Goal: Task Accomplishment & Management: Manage account settings

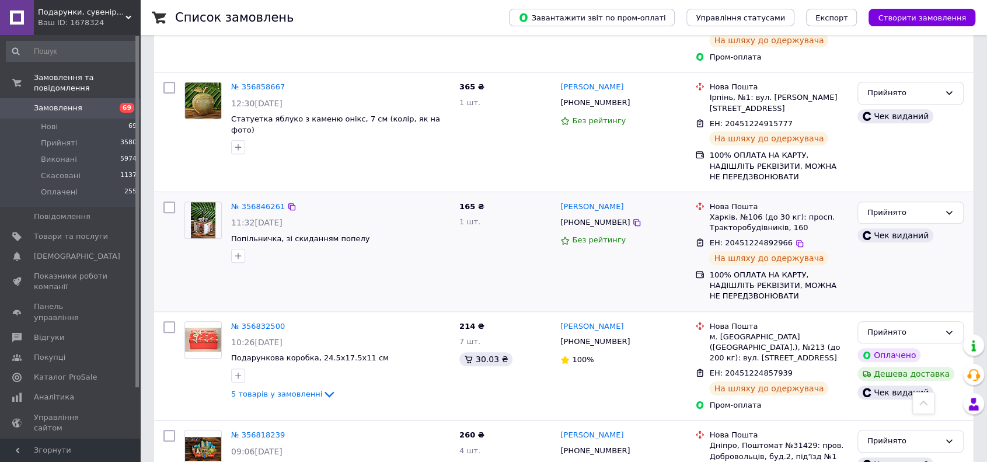
scroll to position [642, 0]
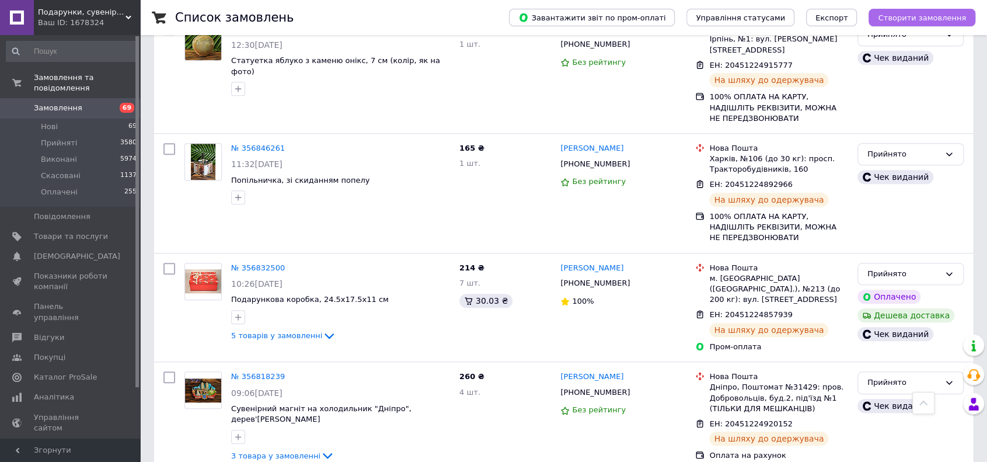
click at [907, 16] on span "Створити замовлення" at bounding box center [922, 17] width 88 height 9
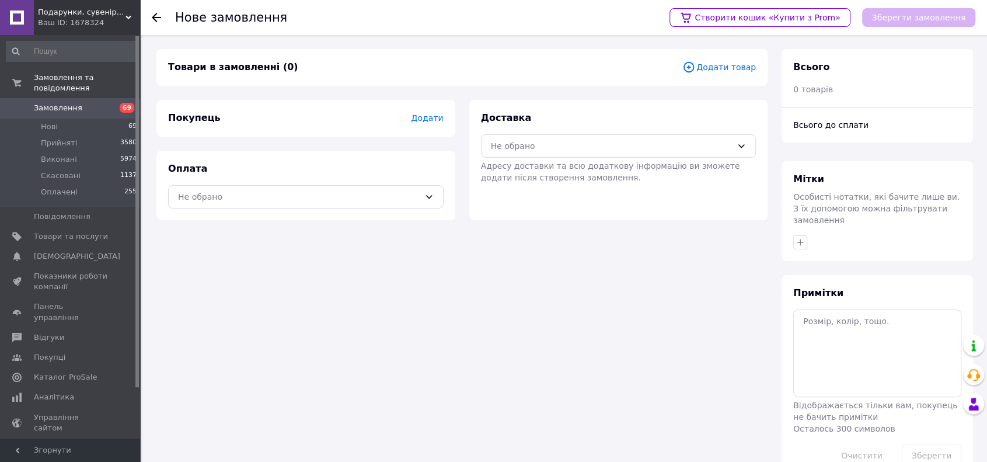
click at [739, 76] on div "Товари в замовленні (0) Додати товар" at bounding box center [461, 67] width 611 height 37
click at [737, 68] on span "Додати товар" at bounding box center [719, 67] width 74 height 13
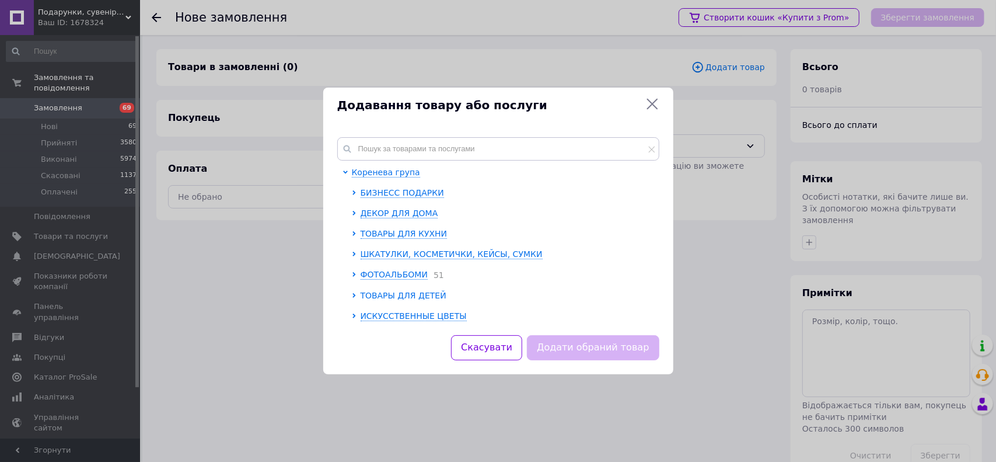
click at [354, 294] on icon at bounding box center [354, 295] width 5 height 5
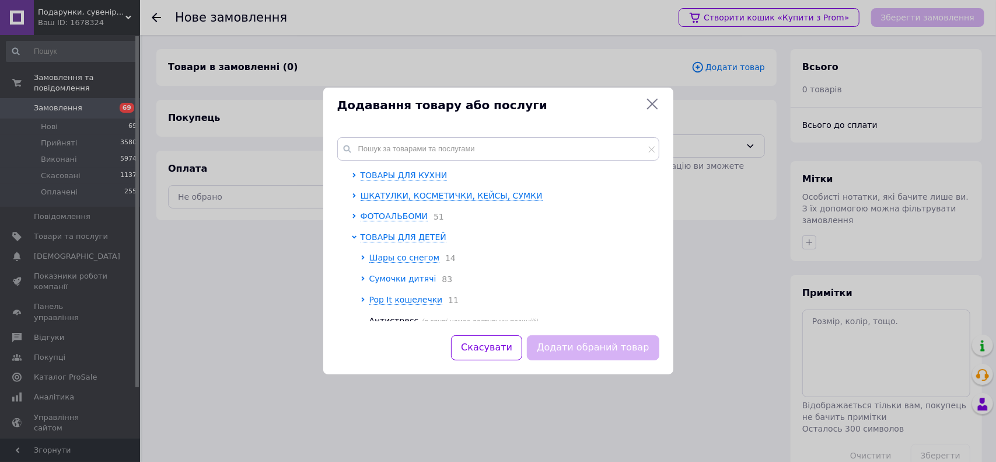
click at [362, 280] on icon at bounding box center [363, 278] width 5 height 5
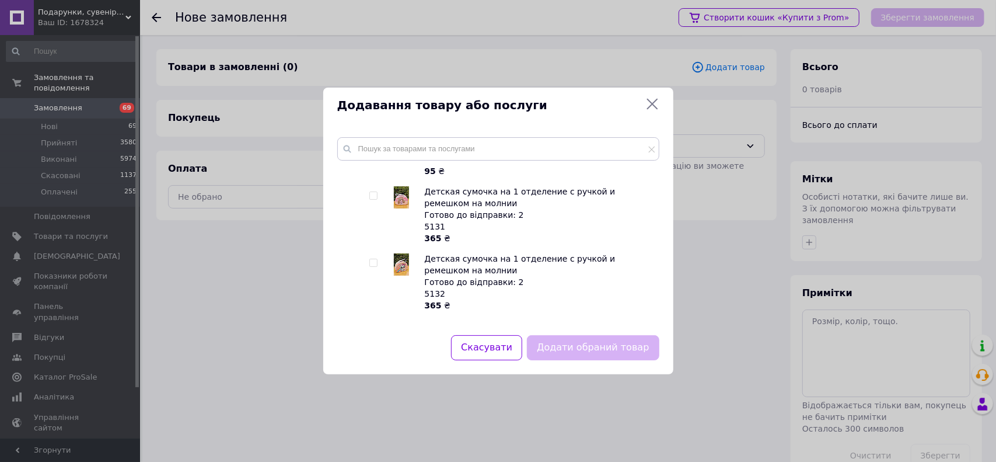
scroll to position [292, 0]
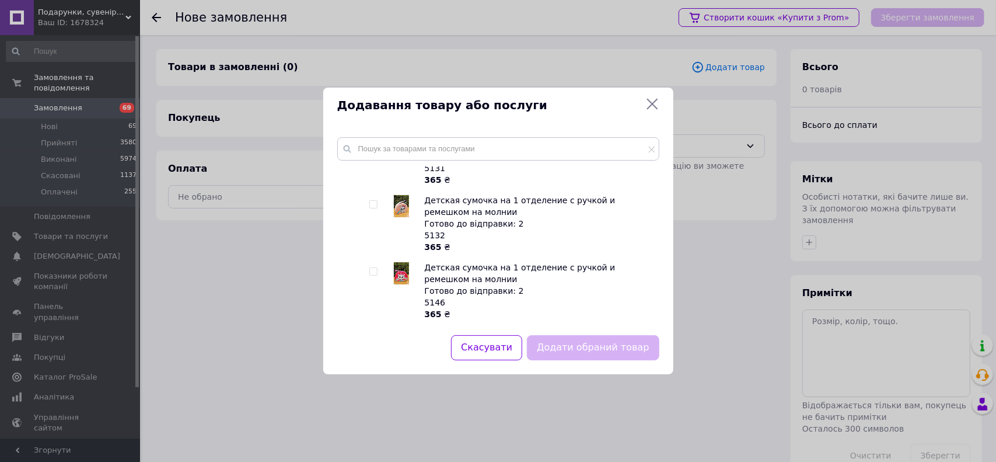
click at [374, 268] on input "checkbox" at bounding box center [374, 272] width 8 height 8
checkbox input "true"
click at [608, 346] on button "Додати обраний товар" at bounding box center [593, 347] width 132 height 25
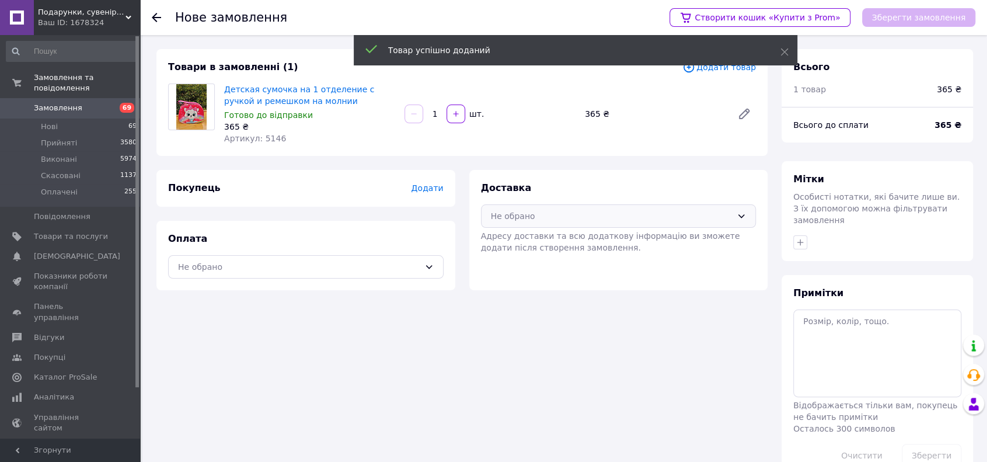
click at [508, 225] on div "Не обрано" at bounding box center [619, 215] width 276 height 23
click at [514, 240] on span "Нова Пошта (платна)" at bounding box center [627, 241] width 238 height 12
click at [326, 261] on div "Не обрано" at bounding box center [299, 266] width 242 height 13
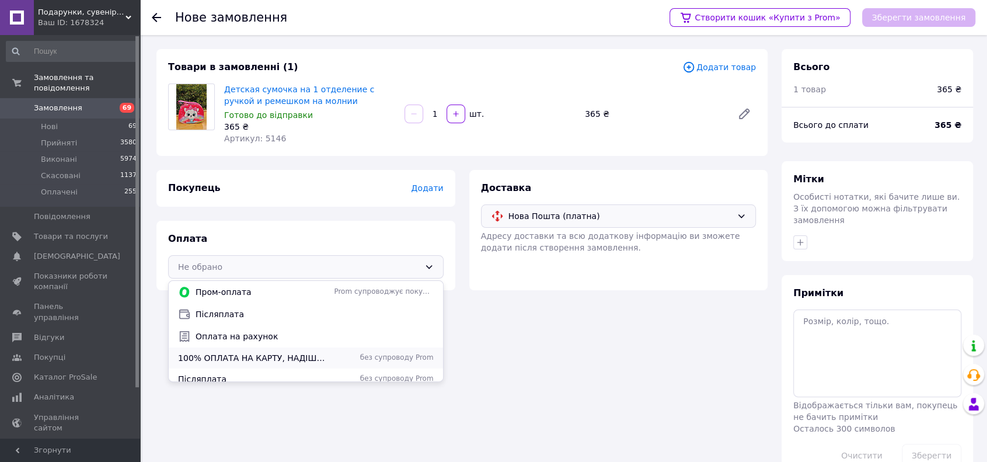
click at [243, 352] on span "100% ОПЛАТА НА КАРТУ, НАДІШЛІТЬ РЕКВІЗИТИ, МОЖНА НЕ ПЕРЕДЗВОНЮВАТИ" at bounding box center [253, 358] width 151 height 12
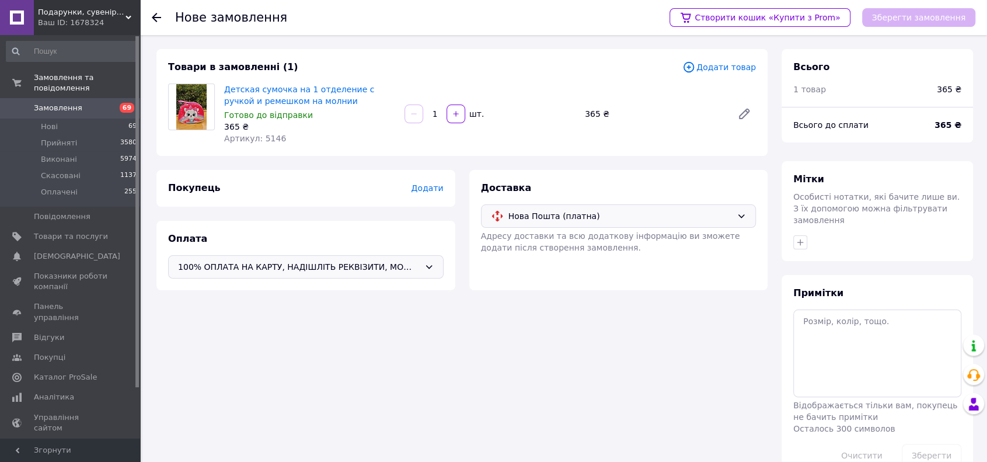
click at [426, 187] on span "Додати" at bounding box center [427, 187] width 32 height 9
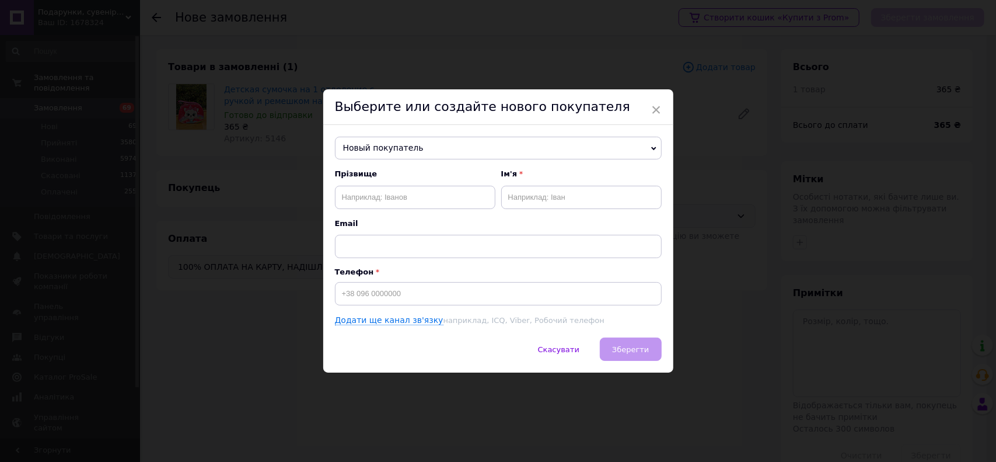
click at [377, 149] on span "Новый покупатель" at bounding box center [498, 148] width 327 height 23
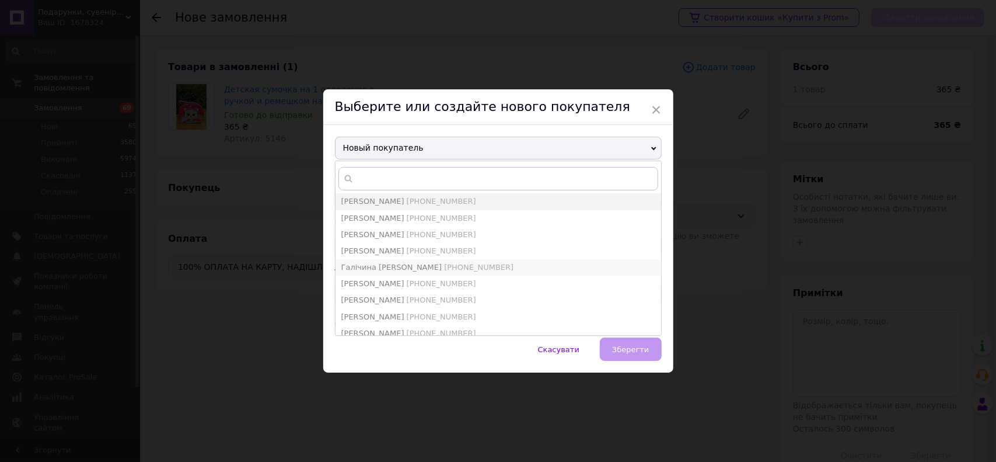
click at [400, 263] on span "Галічина [PERSON_NAME]" at bounding box center [391, 267] width 101 height 9
type input "Галічина [PERSON_NAME]"
type input "[PHONE_NUMBER]"
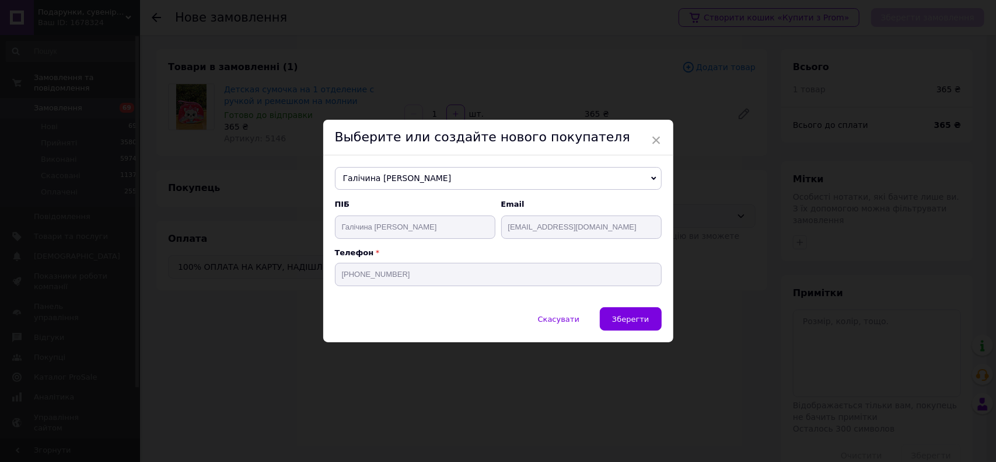
click at [634, 315] on span "Зберегти" at bounding box center [630, 319] width 37 height 9
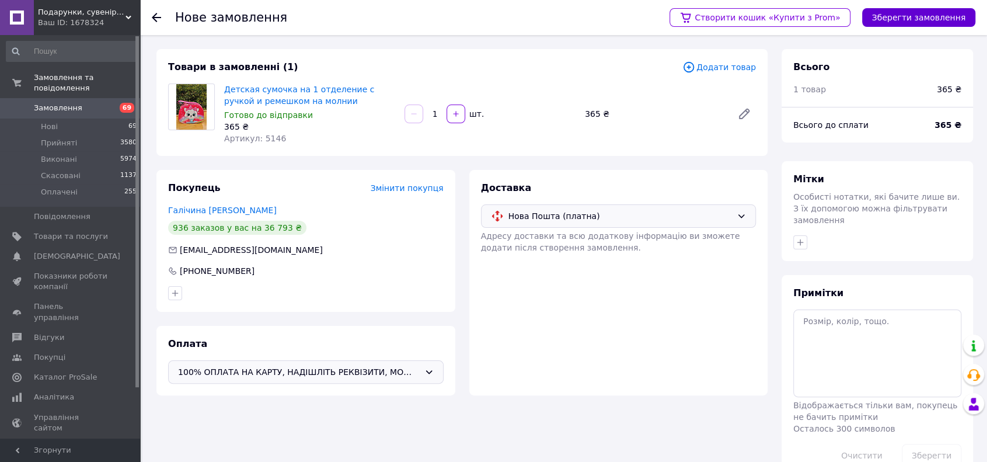
click at [918, 22] on button "Зберегти замовлення" at bounding box center [918, 17] width 113 height 19
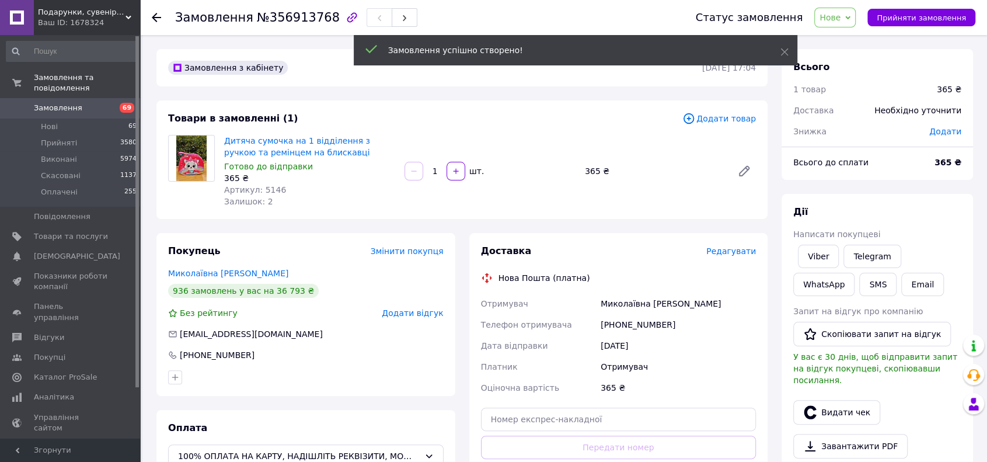
drag, startPoint x: 844, startPoint y: 21, endPoint x: 847, endPoint y: 27, distance: 7.1
click at [841, 20] on span "Нове" at bounding box center [830, 17] width 21 height 9
click at [849, 37] on li "Прийнято" at bounding box center [842, 41] width 54 height 18
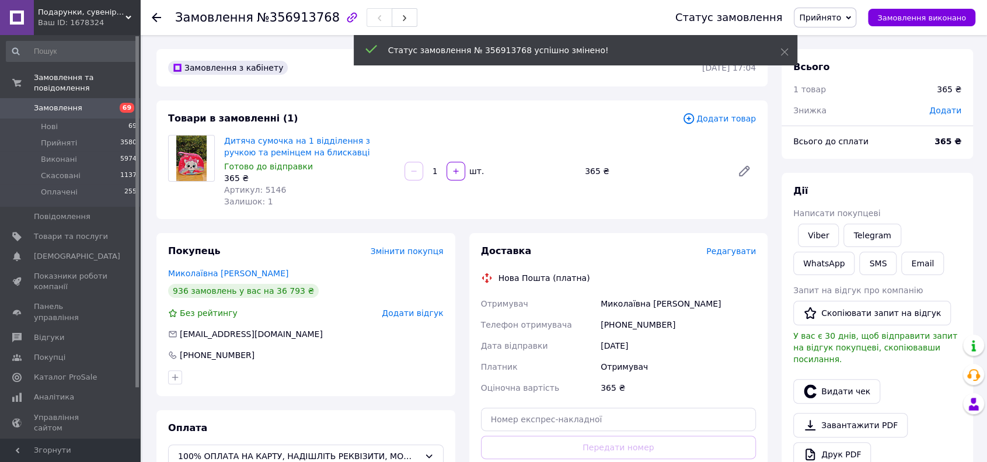
click at [947, 111] on div "Всього 1 товар 365 ₴ Знижка Додати" at bounding box center [877, 82] width 191 height 67
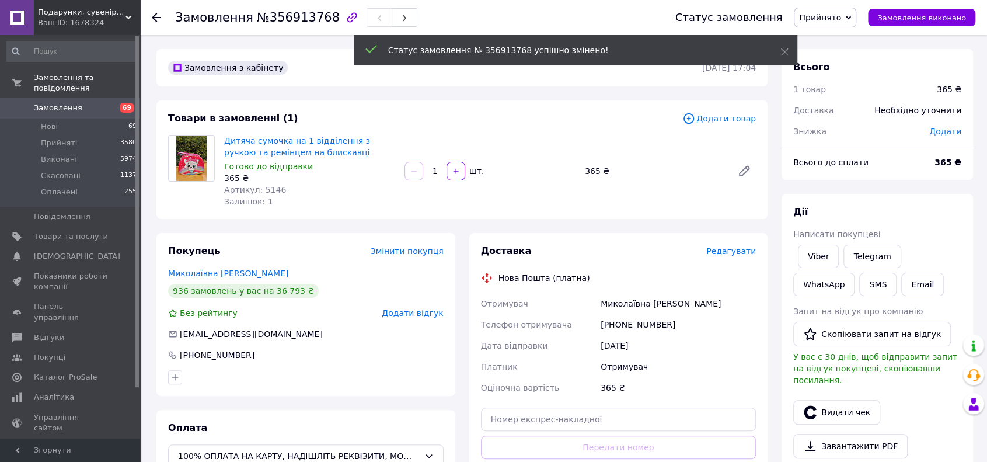
click at [949, 127] on span "Додати" at bounding box center [945, 131] width 32 height 9
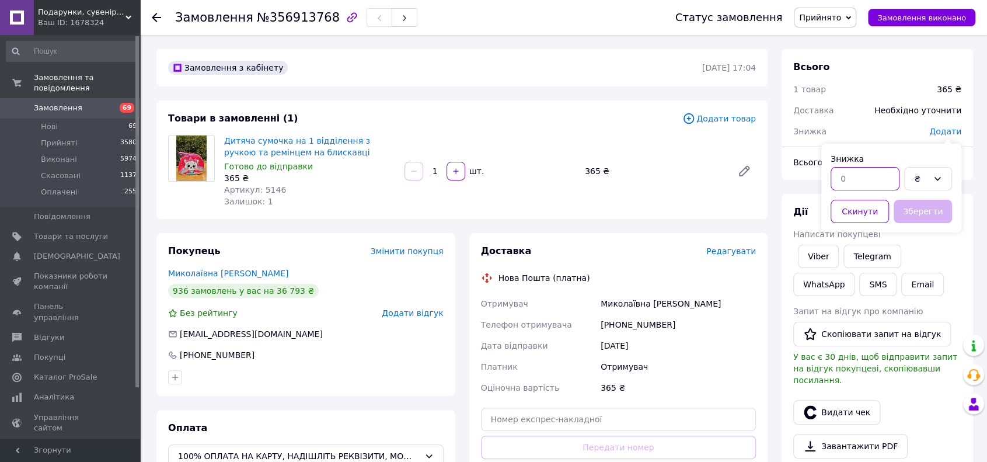
click at [872, 169] on input "text" at bounding box center [865, 178] width 69 height 23
type input "70"
click at [919, 204] on button "Зберегти" at bounding box center [923, 211] width 58 height 23
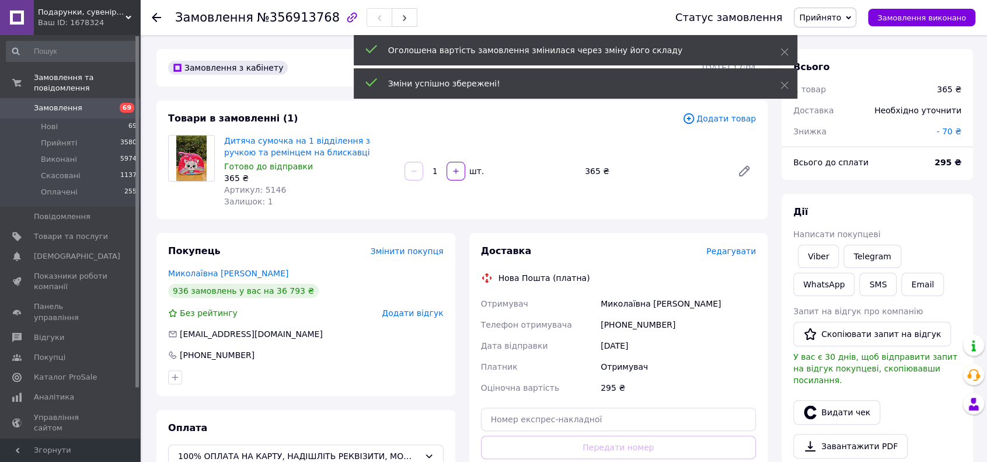
click at [836, 393] on div at bounding box center [877, 395] width 173 height 5
click at [833, 400] on button "Видати чек" at bounding box center [836, 412] width 87 height 25
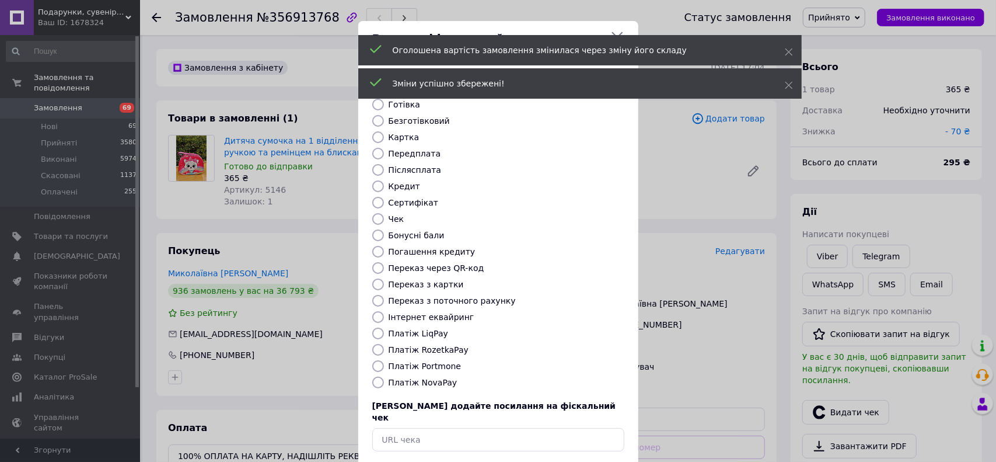
click at [400, 116] on label "Безготівковий" at bounding box center [419, 120] width 61 height 9
click at [384, 115] on input "Безготівковий" at bounding box center [378, 121] width 12 height 12
radio input "true"
